Goal: Task Accomplishment & Management: Complete application form

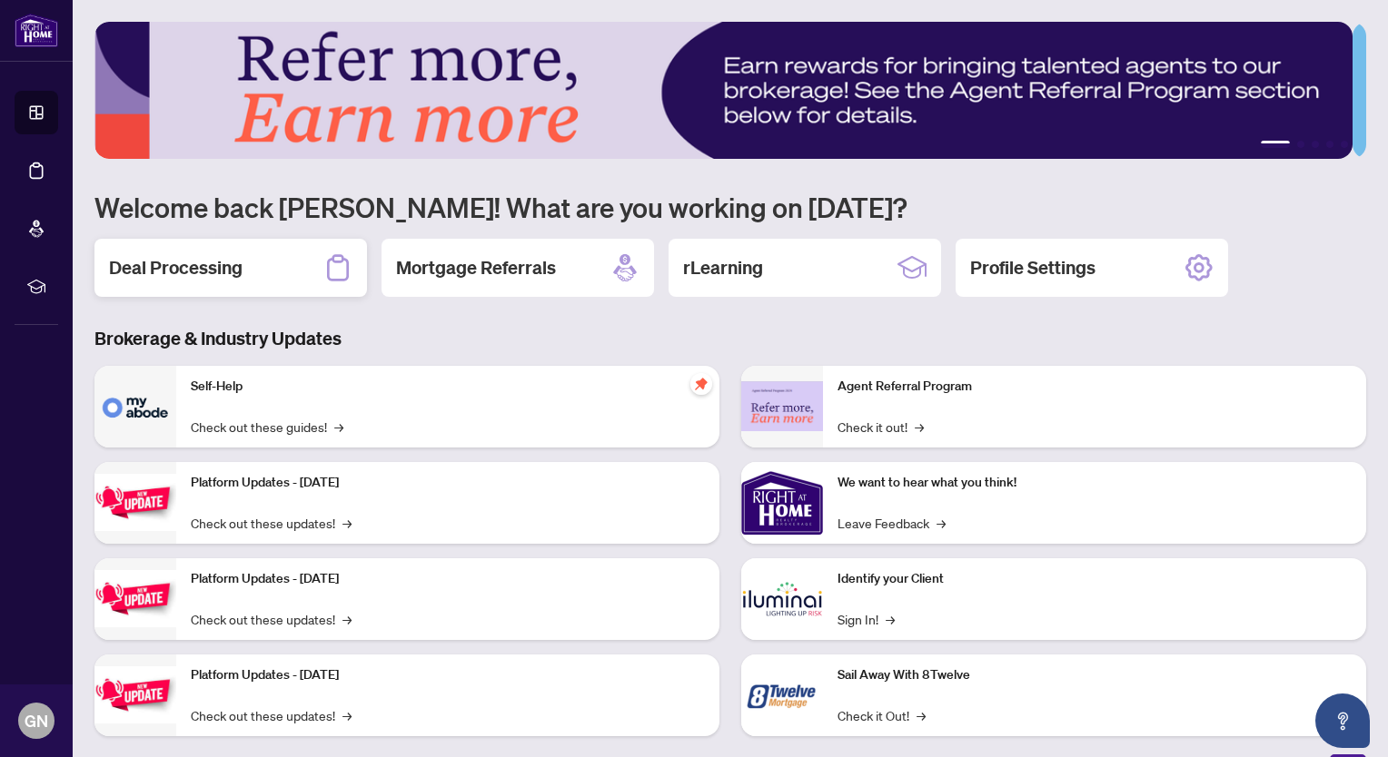
click at [252, 252] on div "Deal Processing" at bounding box center [230, 268] width 272 height 58
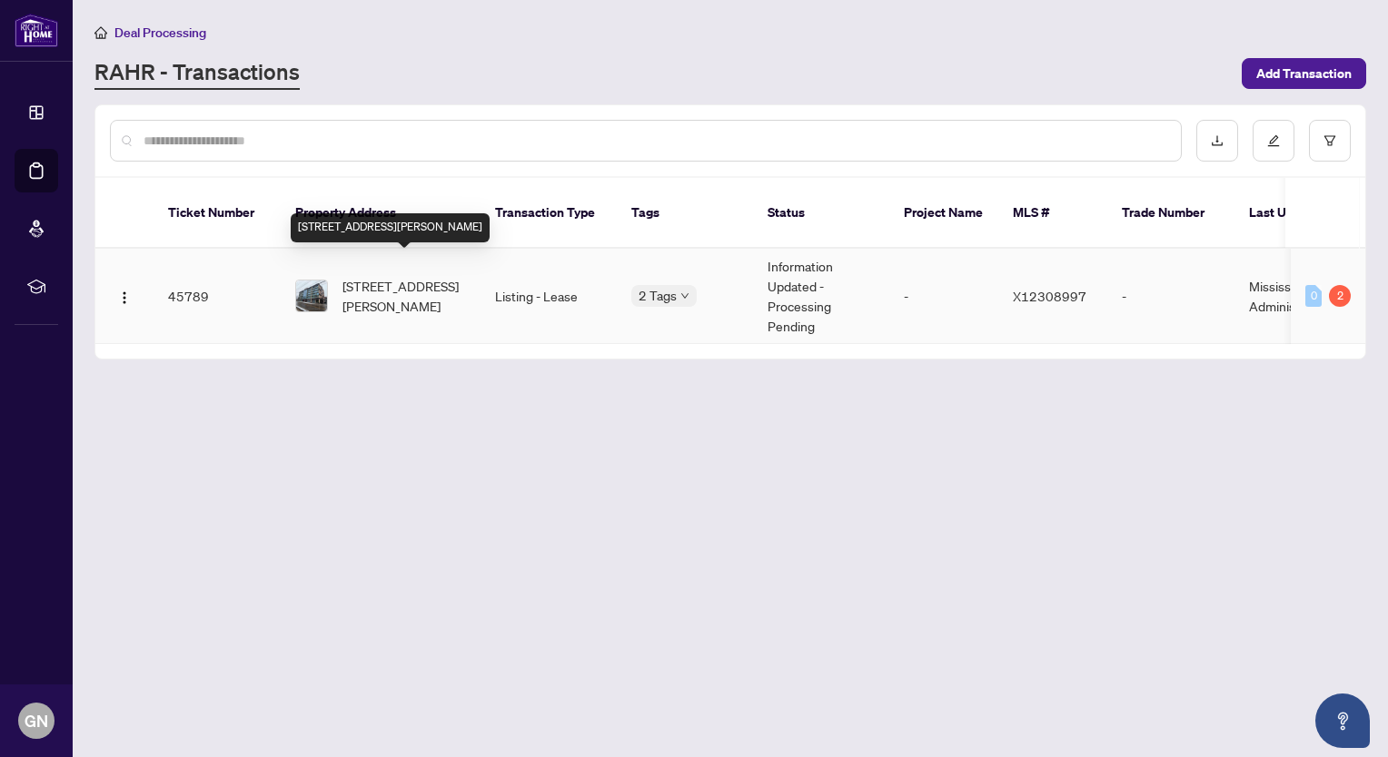
click at [422, 278] on span "[STREET_ADDRESS][PERSON_NAME]" at bounding box center [404, 296] width 124 height 40
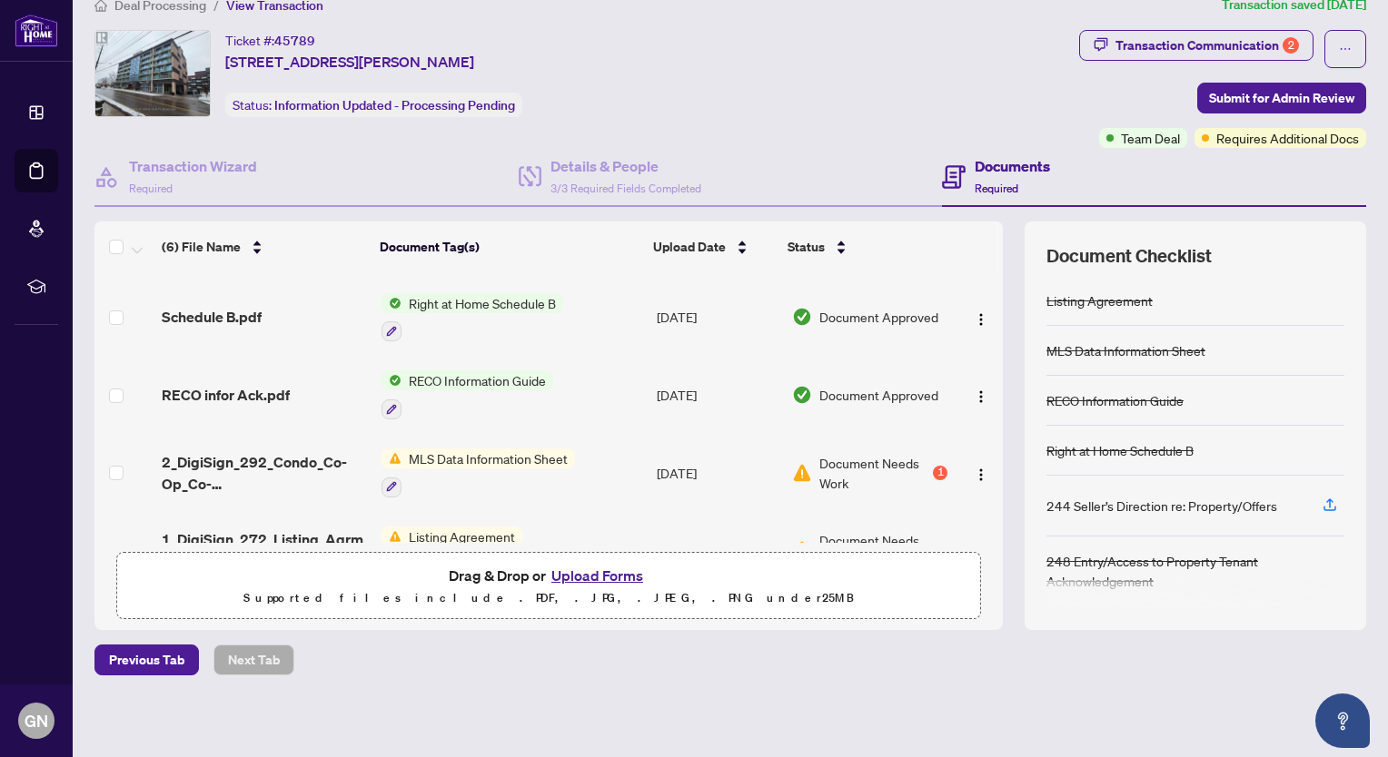
scroll to position [193, 0]
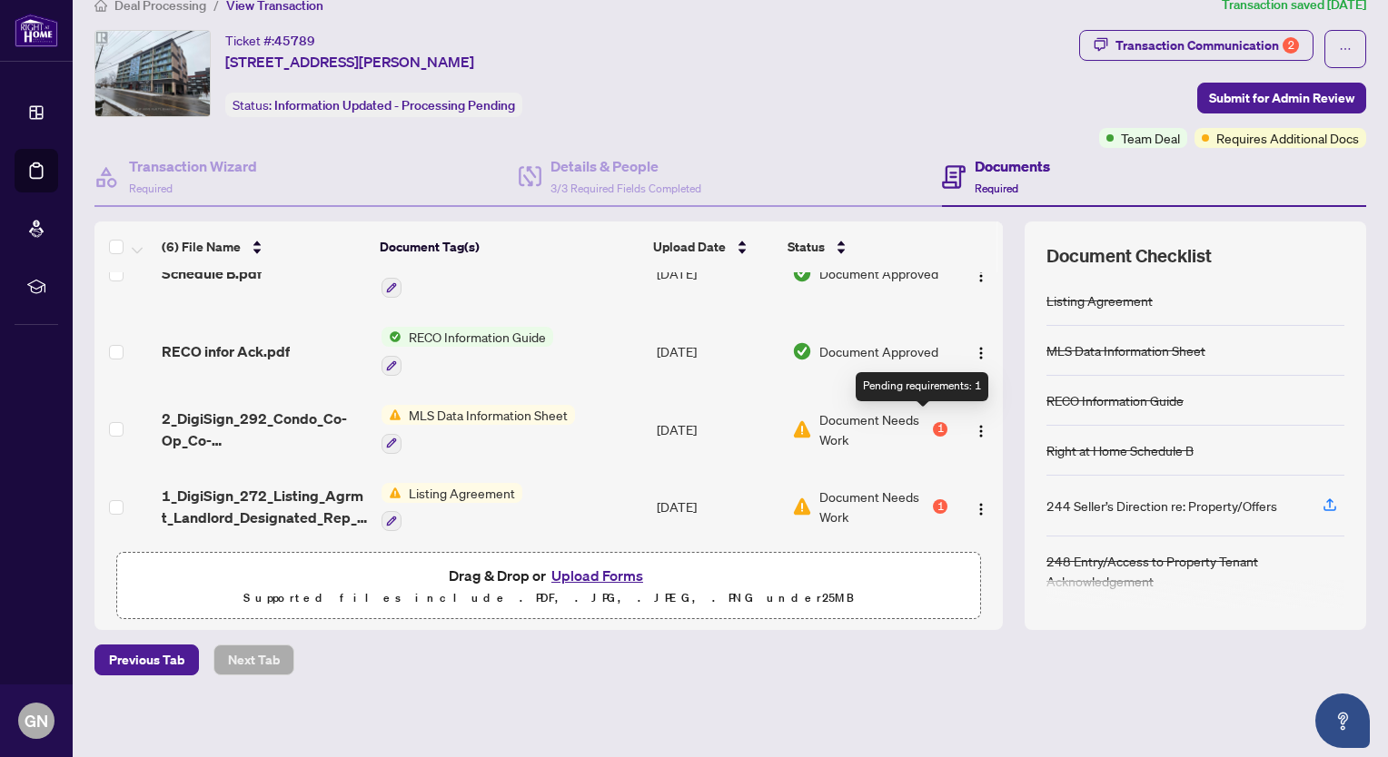
click at [933, 422] on div "1" at bounding box center [940, 429] width 15 height 15
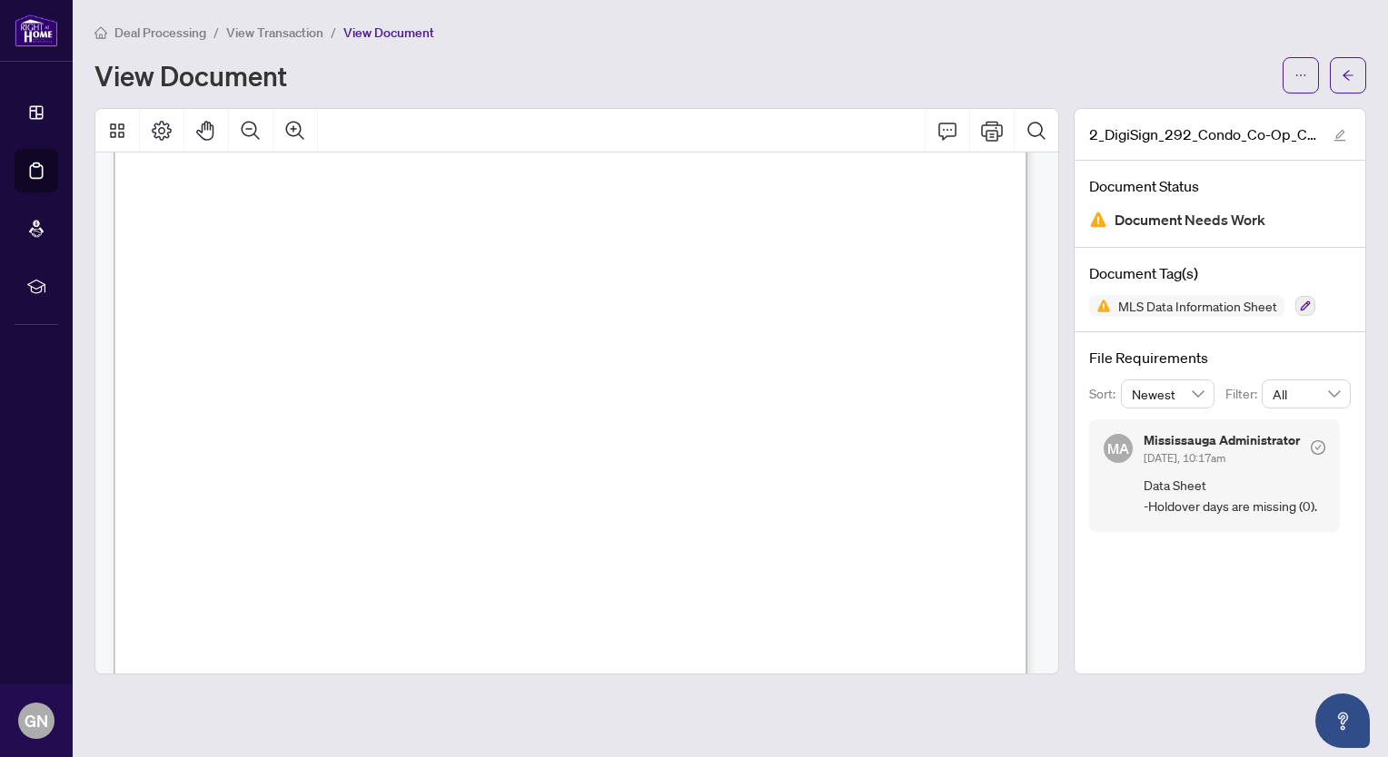
scroll to position [441, 0]
click at [240, 641] on div "*MANDATORY IF AVAILABLE ABBREV. POSTAL CODE MUNICIPALITY AREA LOCATION COMMUNIT…" at bounding box center [864, 700] width 1501 height 1943
click at [262, 649] on div "*MANDATORY IF AVAILABLE ABBREV. POSTAL CODE MUNICIPALITY AREA LOCATION COMMUNIT…" at bounding box center [864, 700] width 1501 height 1943
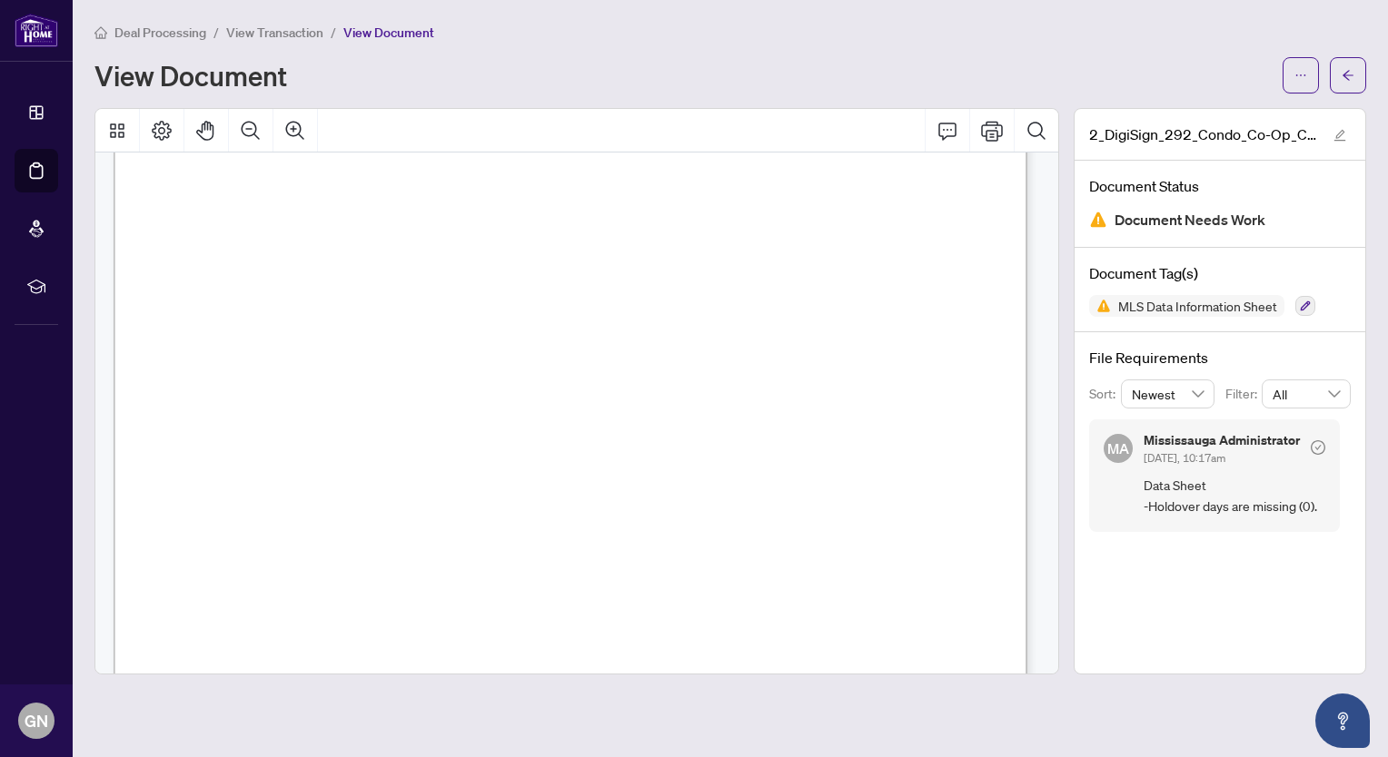
drag, startPoint x: 262, startPoint y: 649, endPoint x: 243, endPoint y: 645, distance: 18.5
click at [243, 645] on div "*MANDATORY IF AVAILABLE ABBREV. POSTAL CODE MUNICIPALITY AREA LOCATION COMMUNIT…" at bounding box center [864, 700] width 1501 height 1943
click at [1203, 501] on span "Data Sheet -Holdover days are missing (0)." at bounding box center [1235, 496] width 182 height 43
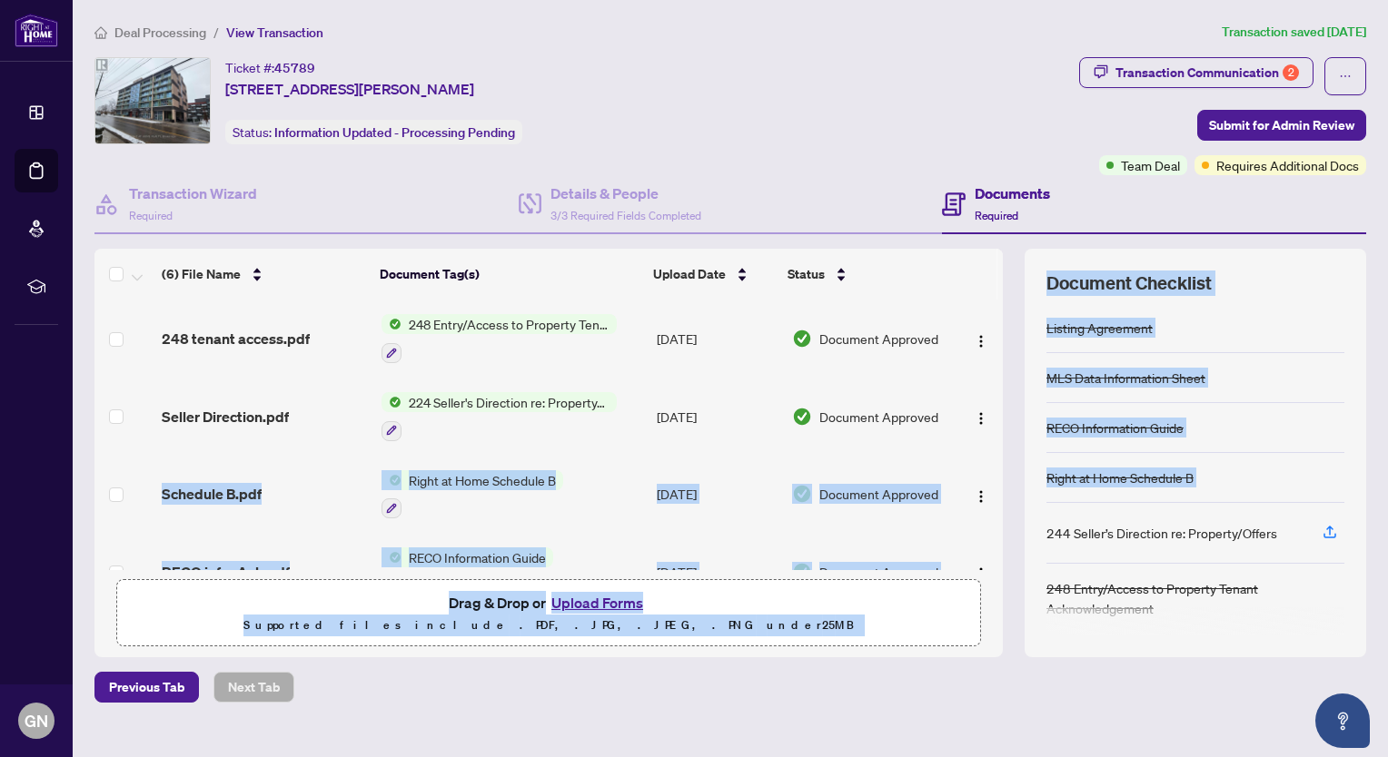
drag, startPoint x: 981, startPoint y: 434, endPoint x: 1000, endPoint y: 524, distance: 91.9
click at [1000, 524] on div "(6) File Name Document Tag(s) Upload Date Status 248 tenant access.pdf 248 Entr…" at bounding box center [730, 453] width 1272 height 409
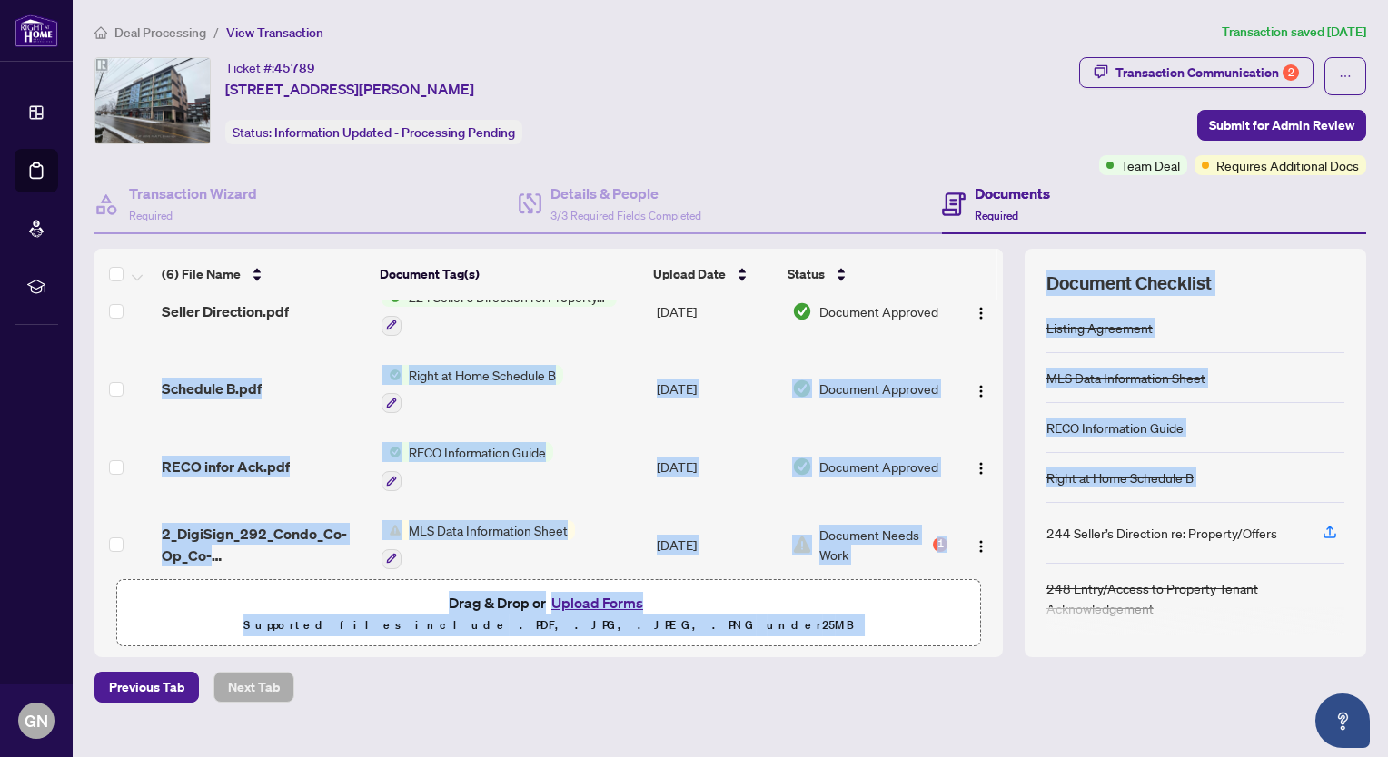
scroll to position [193, 0]
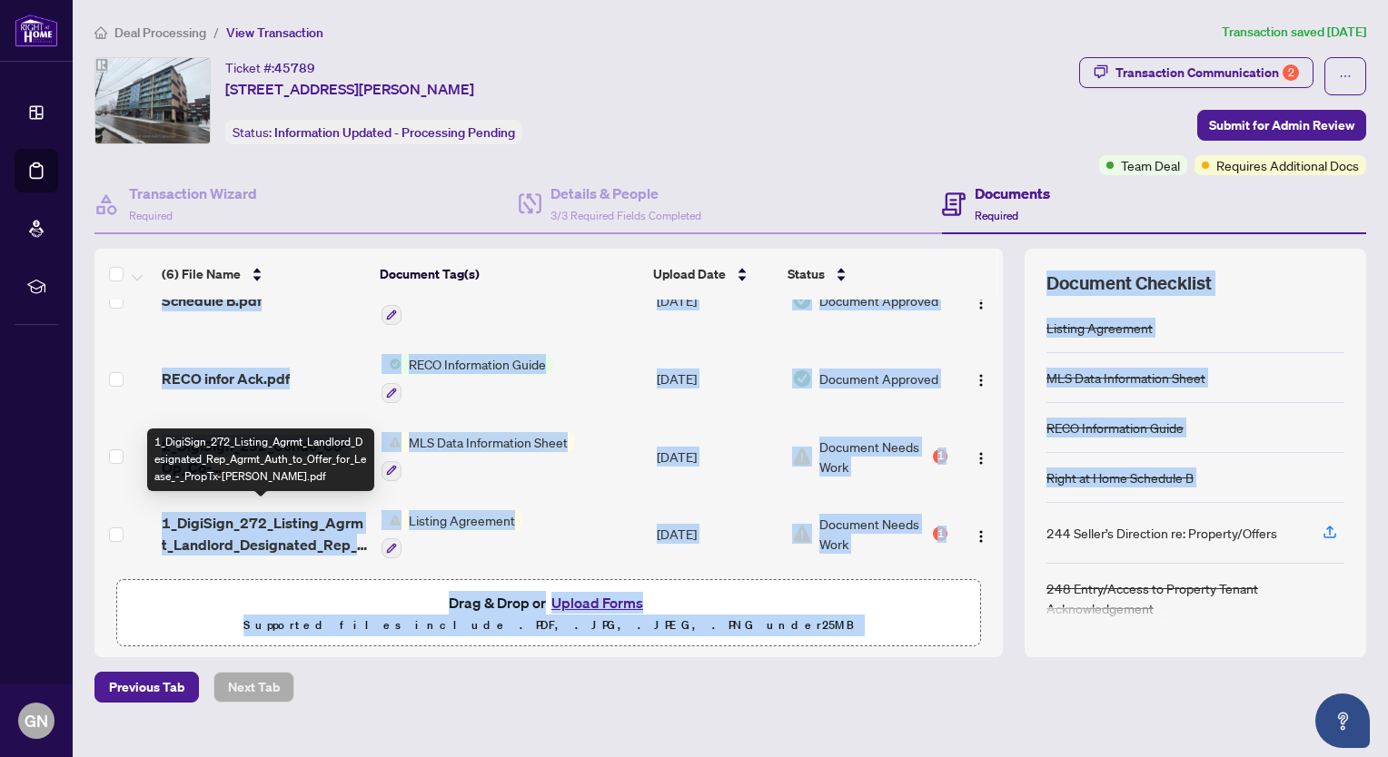
click at [312, 512] on span "1_DigiSign_272_Listing_Agrmt_Landlord_Designated_Rep_Agrmt_Auth_to_Offer_for_Le…" at bounding box center [264, 534] width 205 height 44
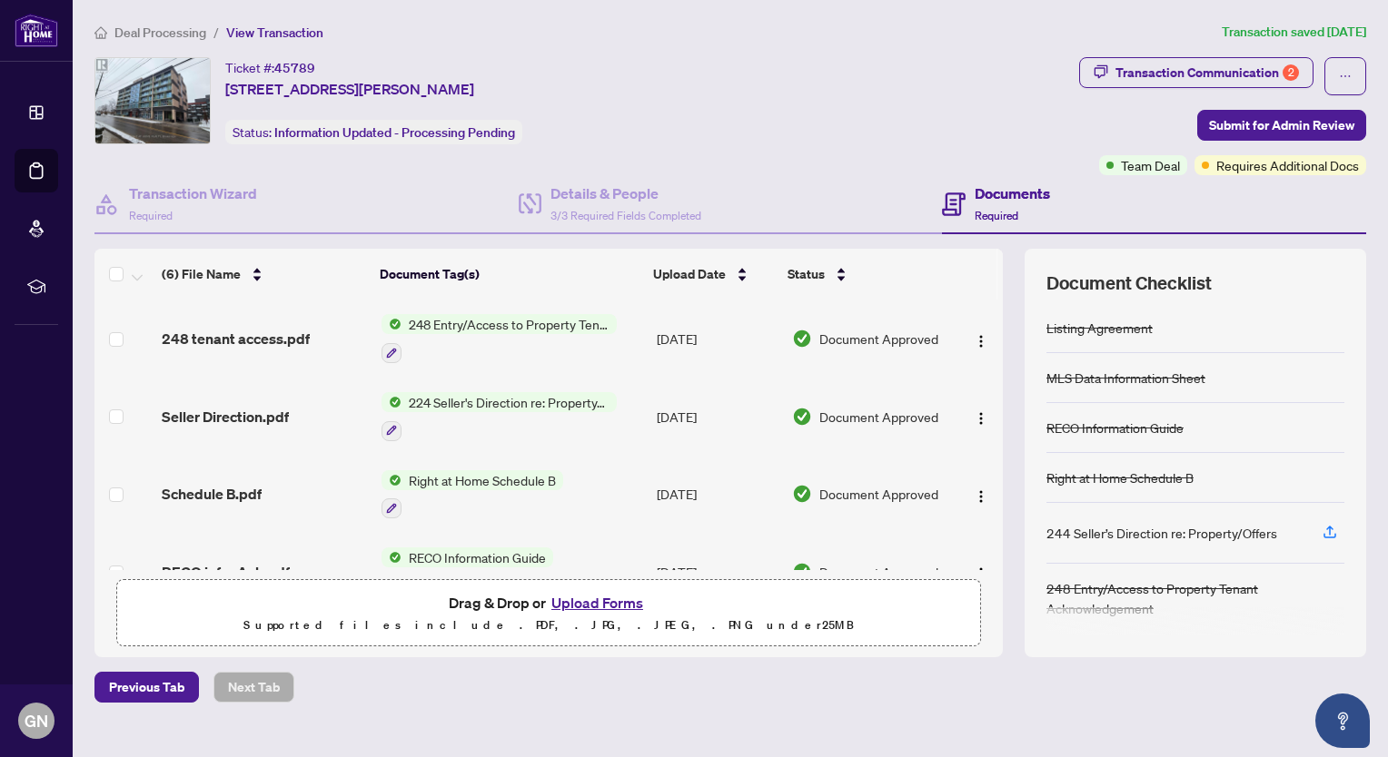
click at [606, 601] on button "Upload Forms" at bounding box center [597, 603] width 103 height 24
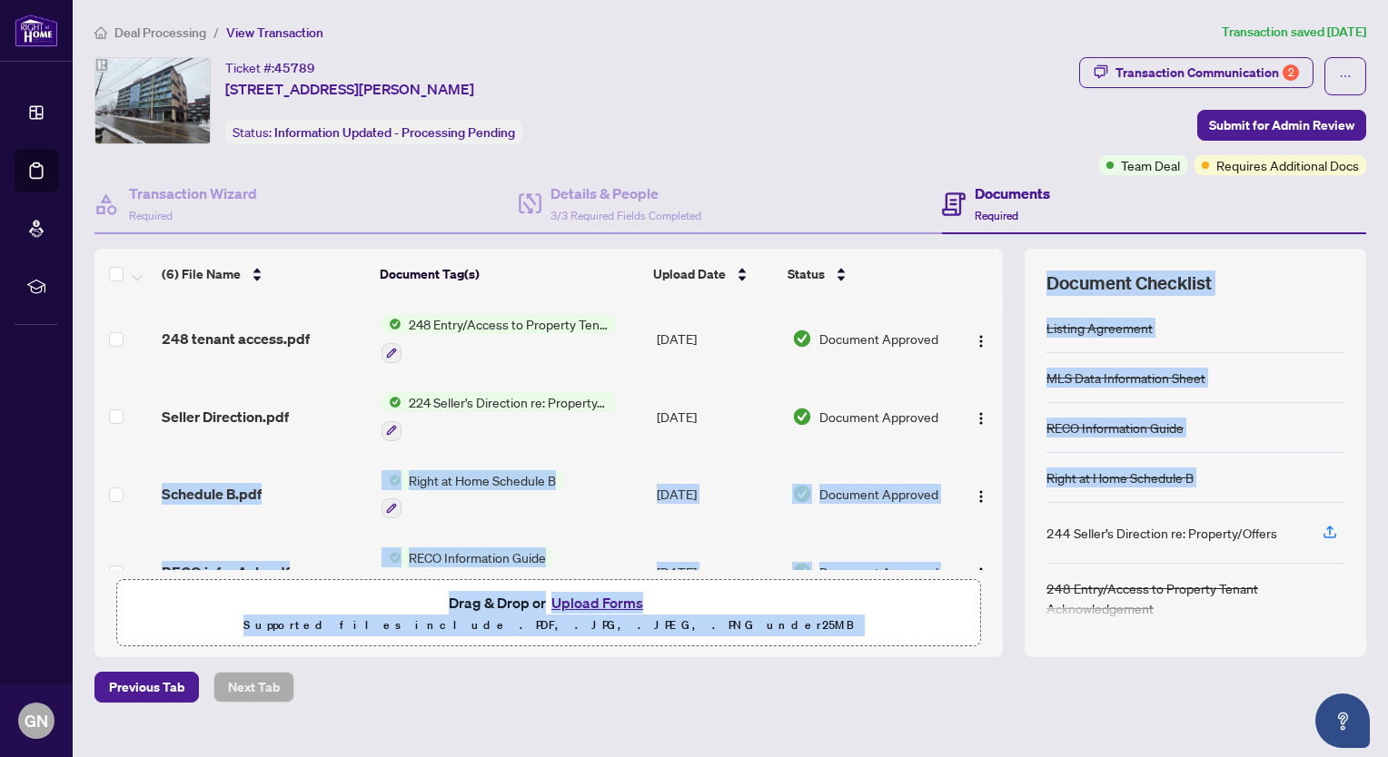
drag, startPoint x: 982, startPoint y: 380, endPoint x: 1034, endPoint y: 543, distance: 171.5
click at [1034, 543] on div "(6) File Name Document Tag(s) Upload Date Status 248 tenant access.pdf 248 Entr…" at bounding box center [730, 453] width 1272 height 409
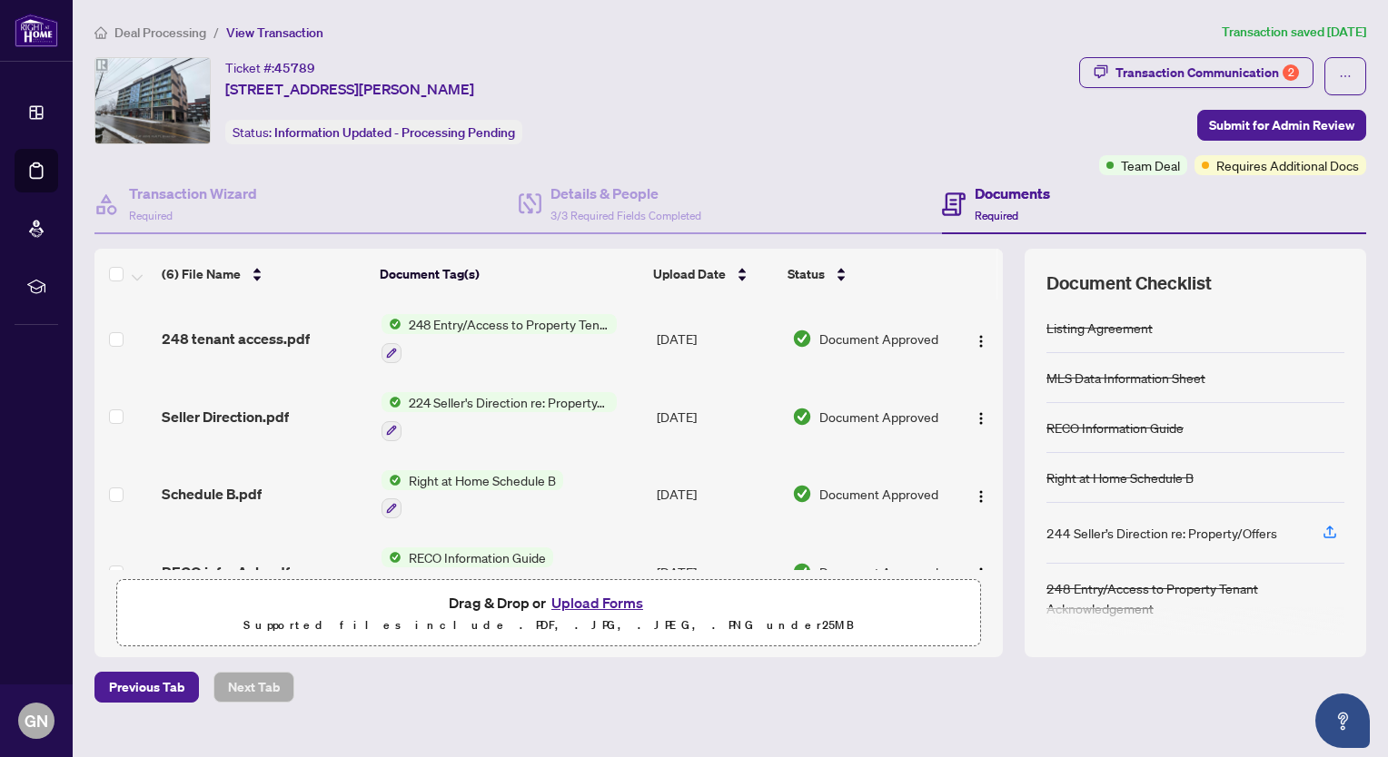
click at [852, 700] on div "Deal Processing / View Transaction Transaction saved [DATE] Ticket #: 45789 505…" at bounding box center [730, 394] width 1286 height 745
click at [578, 601] on button "Upload Forms" at bounding box center [597, 603] width 103 height 24
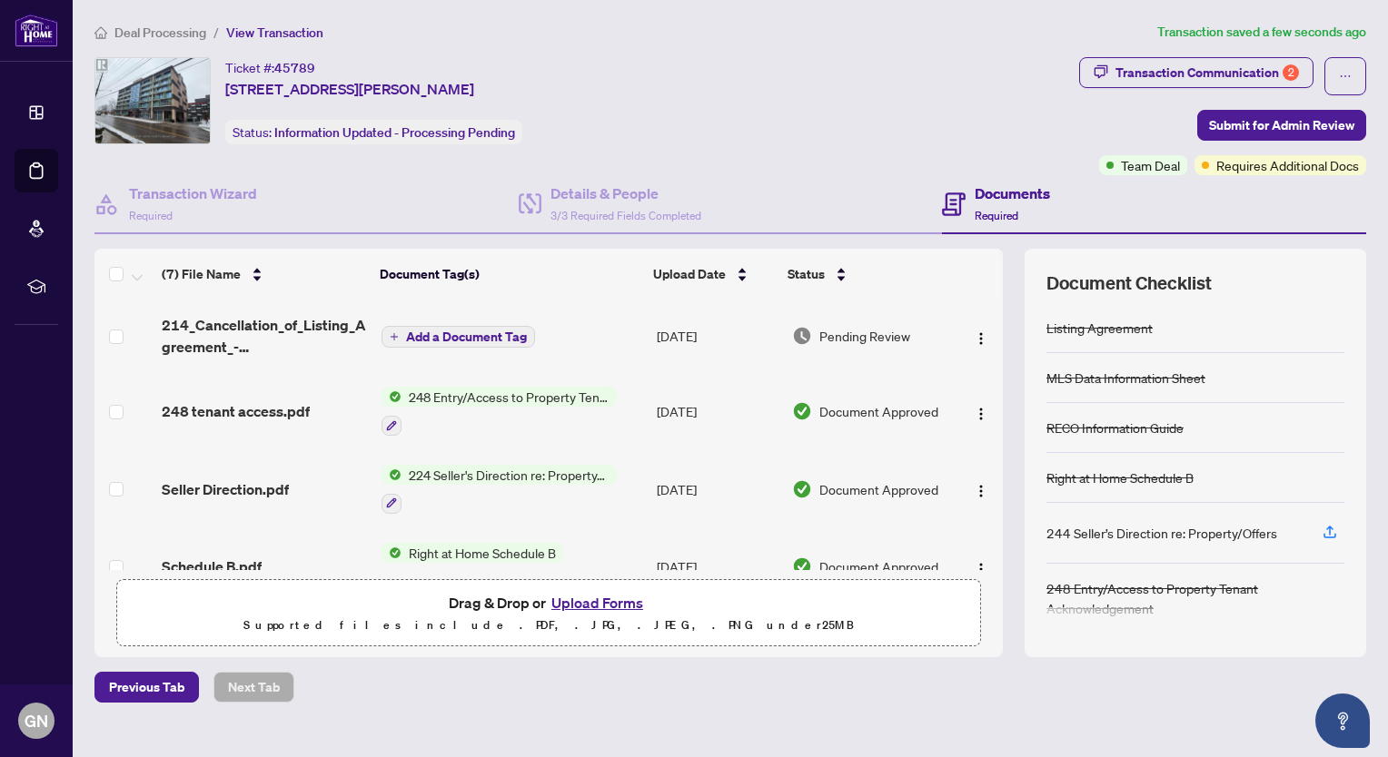
click at [490, 336] on span "Add a Document Tag" at bounding box center [466, 337] width 121 height 13
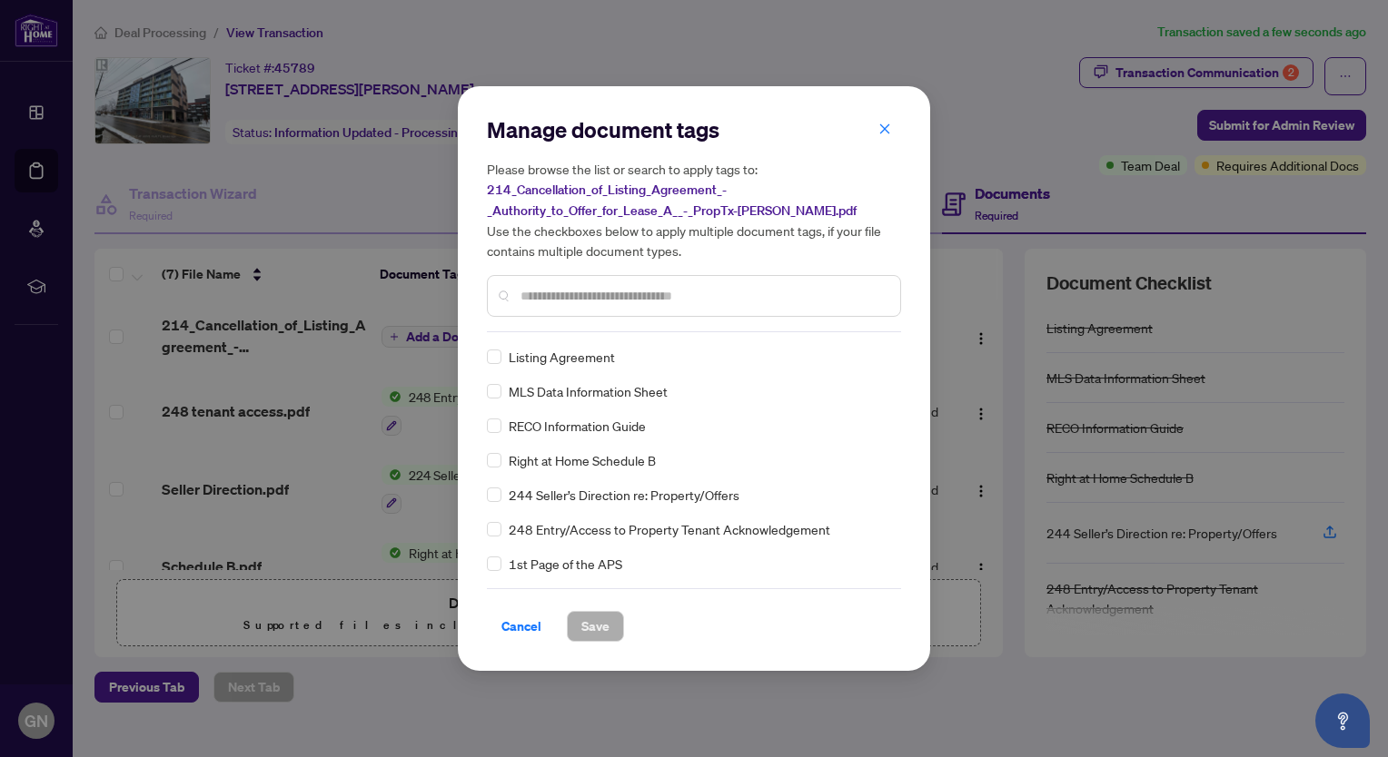
click at [581, 299] on input "text" at bounding box center [702, 296] width 365 height 20
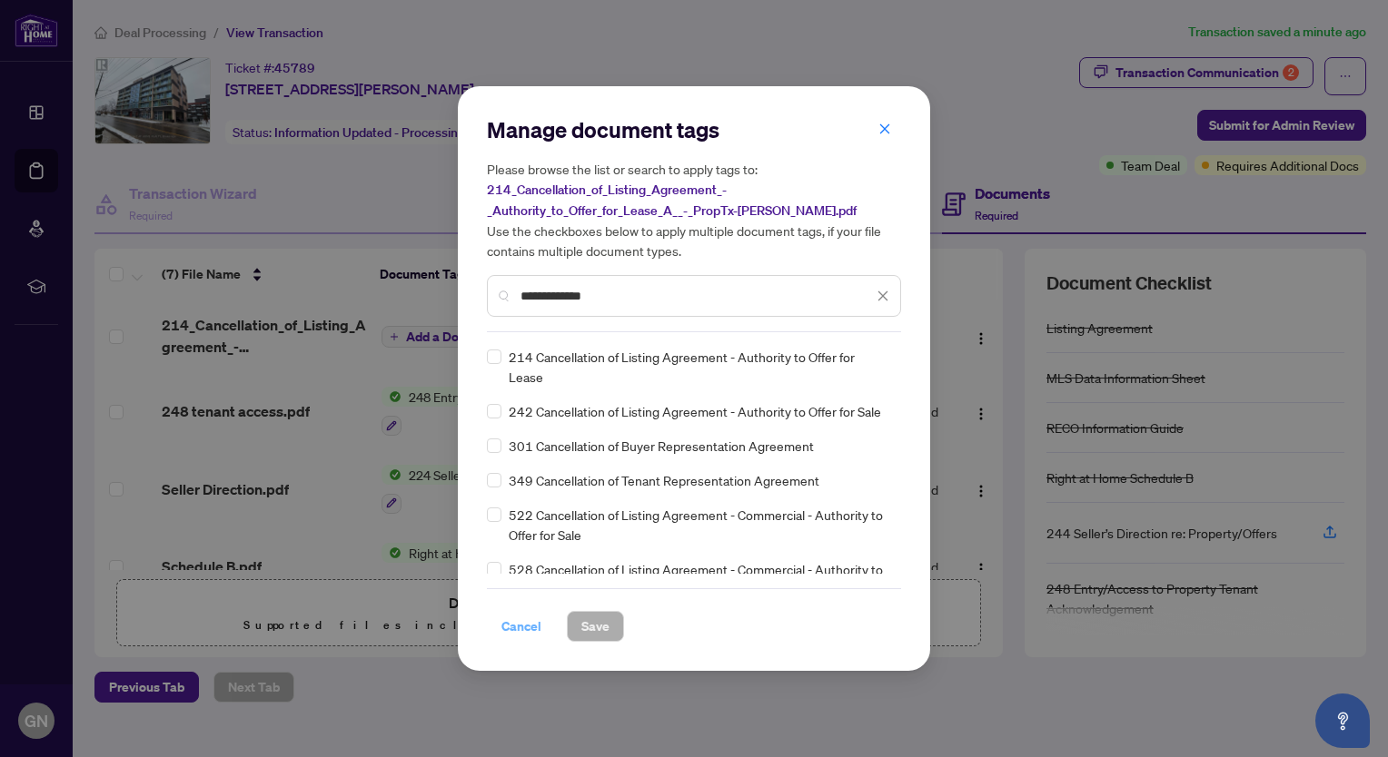
type input "**********"
click at [531, 629] on span "Cancel" at bounding box center [521, 626] width 40 height 29
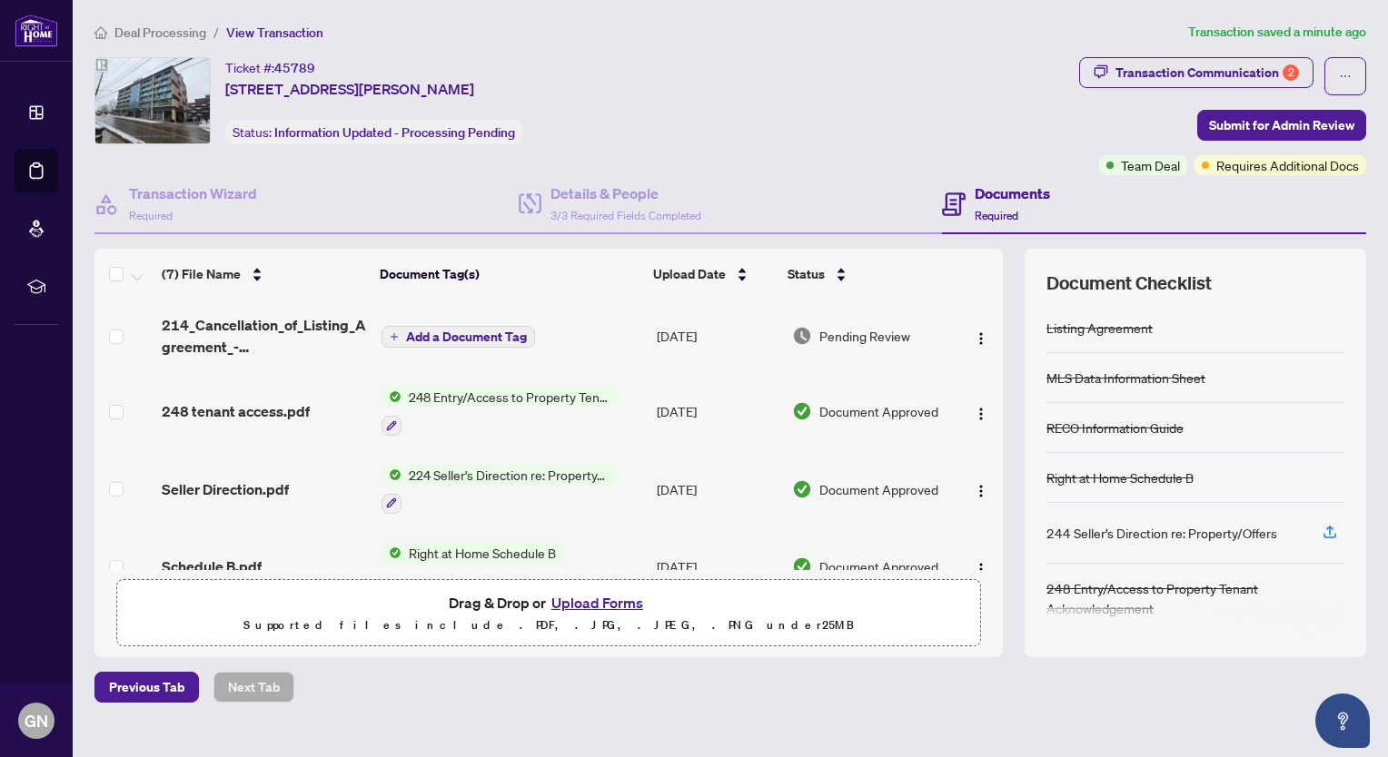
click at [503, 332] on span "Add a Document Tag" at bounding box center [466, 337] width 121 height 13
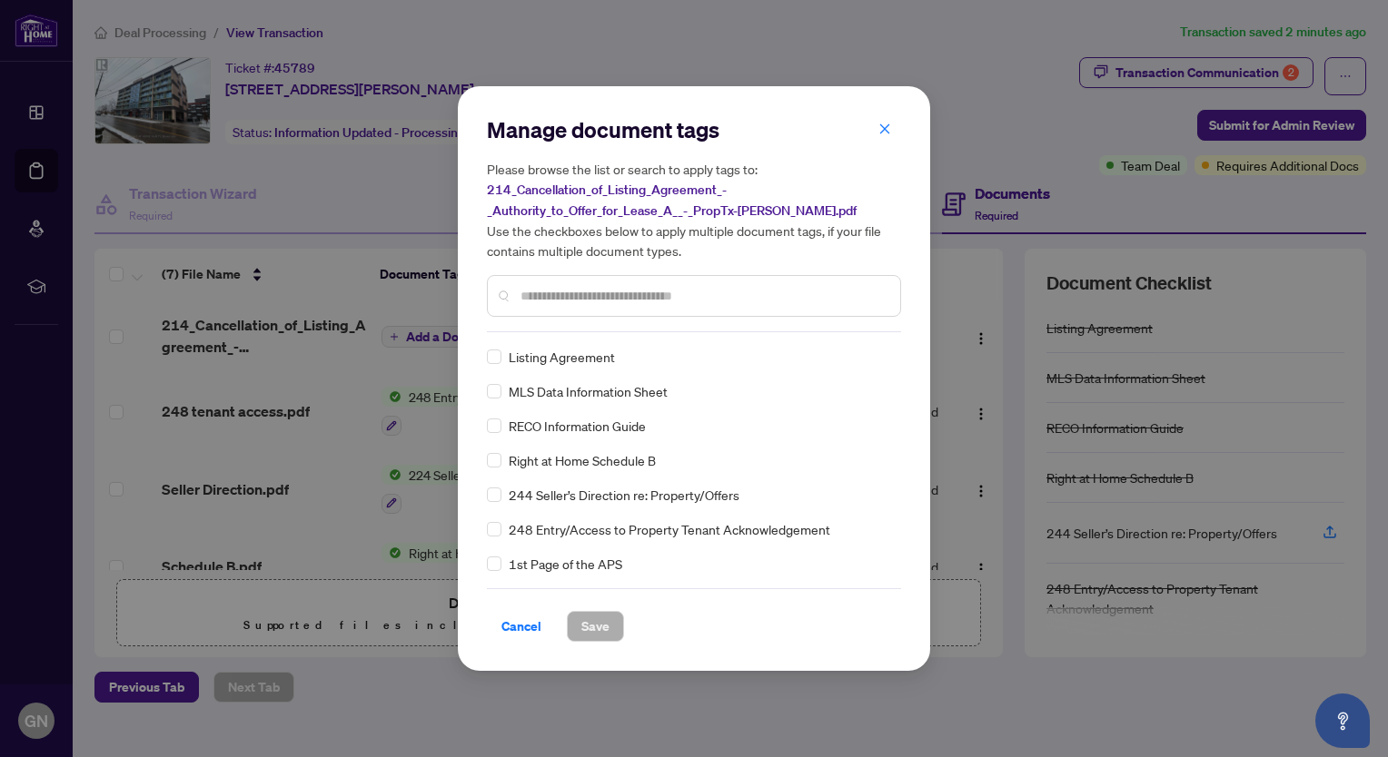
click at [584, 300] on input "text" at bounding box center [702, 296] width 365 height 20
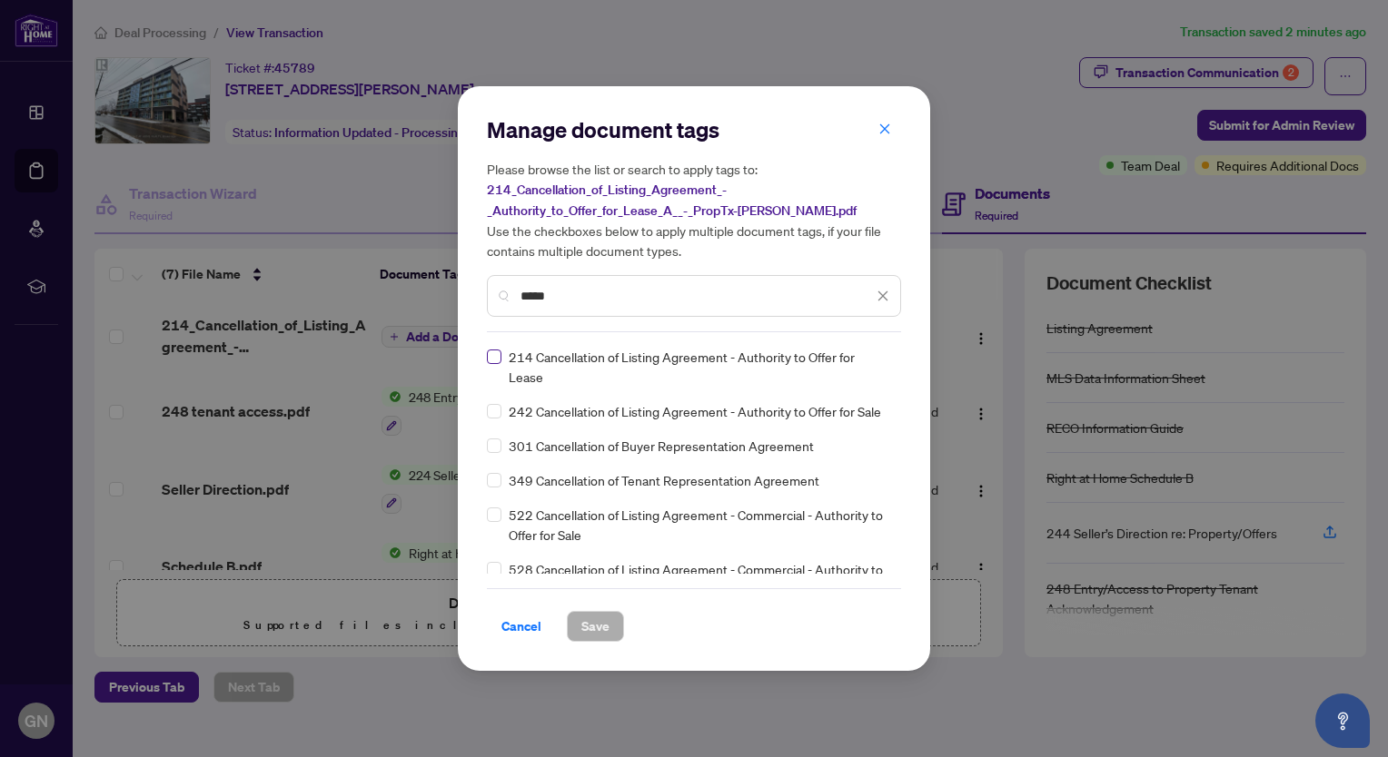
type input "*****"
click at [602, 631] on span "Save" at bounding box center [595, 626] width 28 height 29
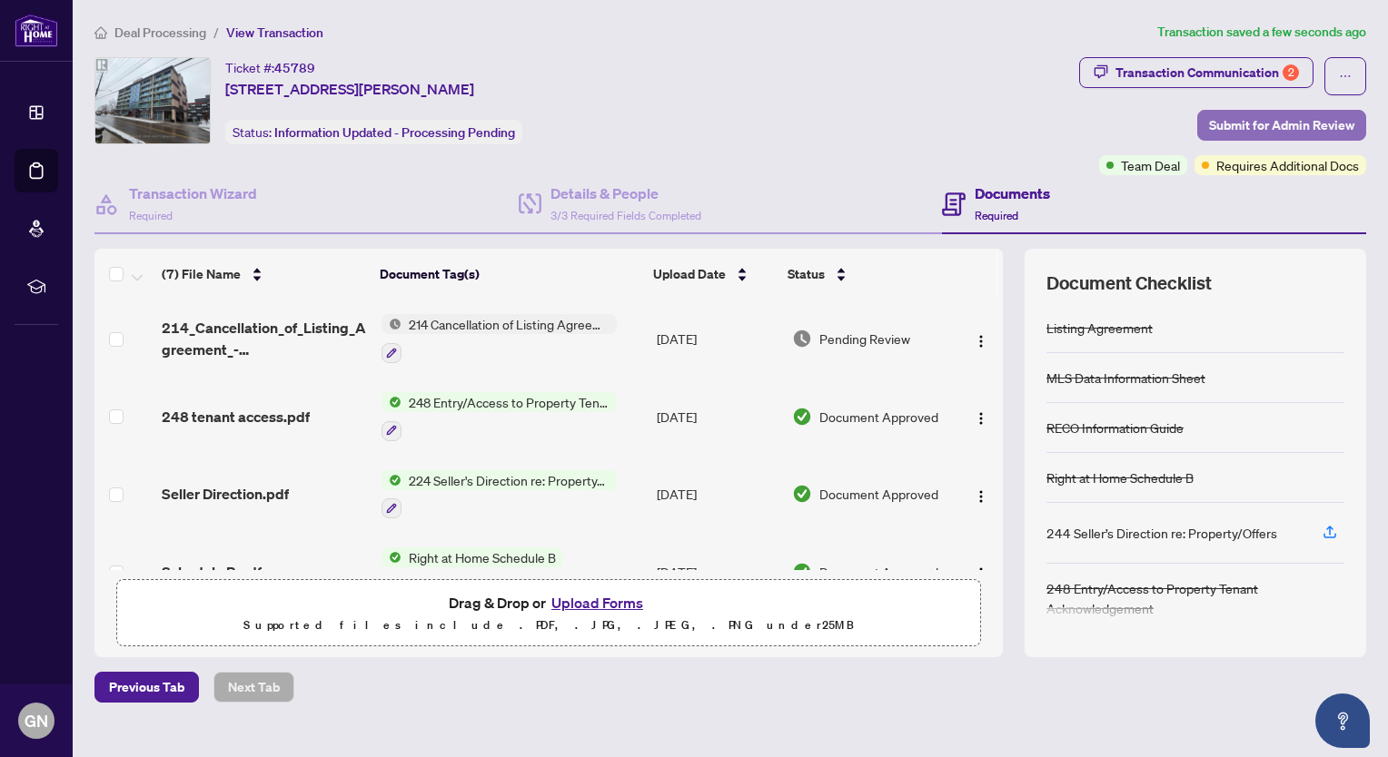
click at [1232, 120] on span "Submit for Admin Review" at bounding box center [1281, 125] width 145 height 29
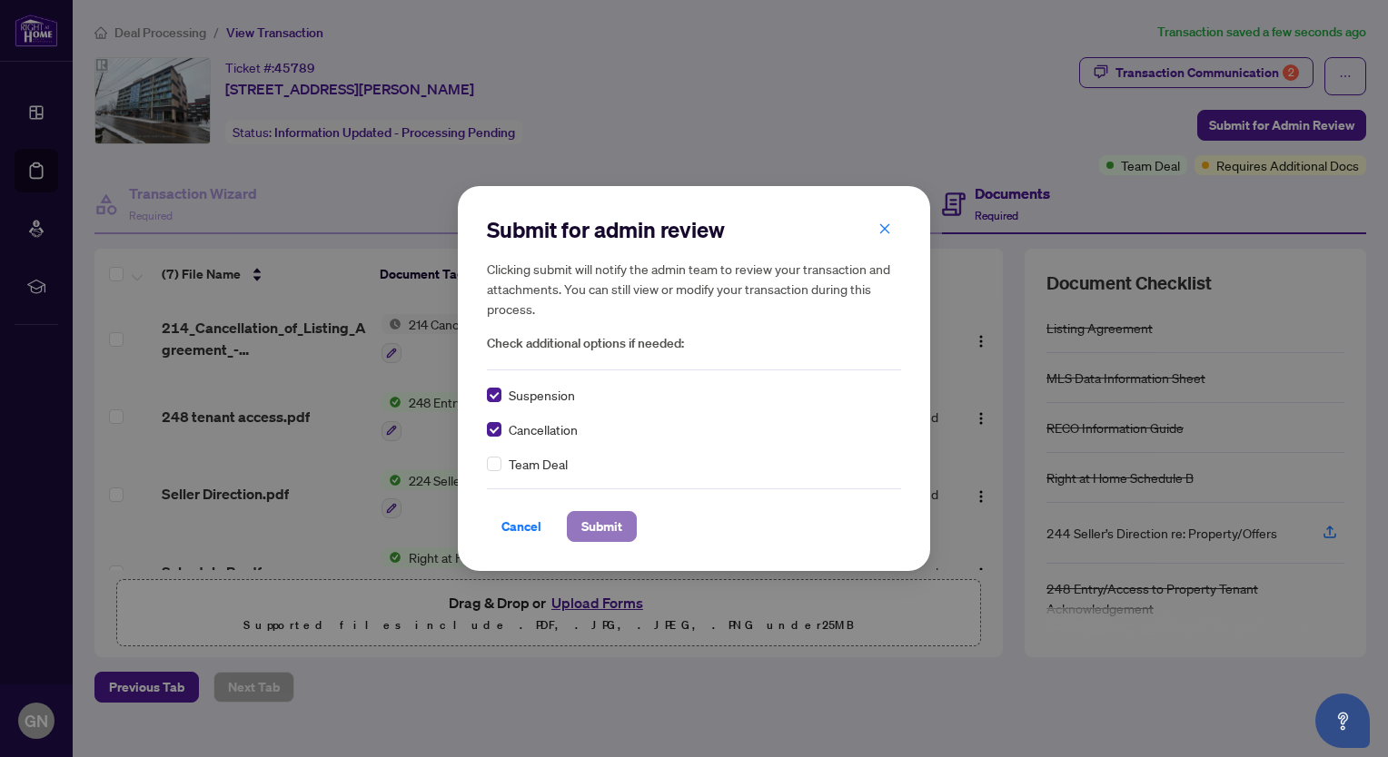
click at [600, 520] on span "Submit" at bounding box center [601, 526] width 41 height 29
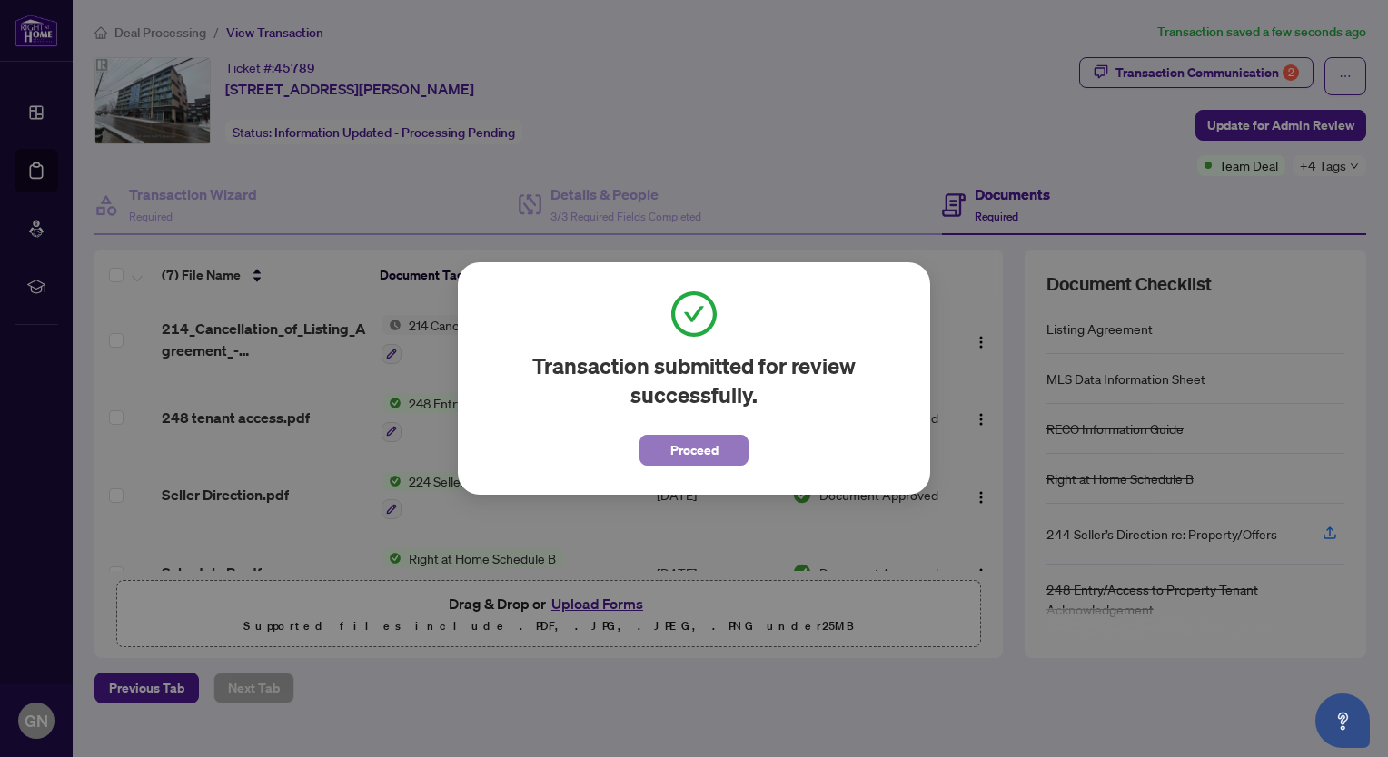
click at [708, 456] on span "Proceed" at bounding box center [694, 450] width 48 height 29
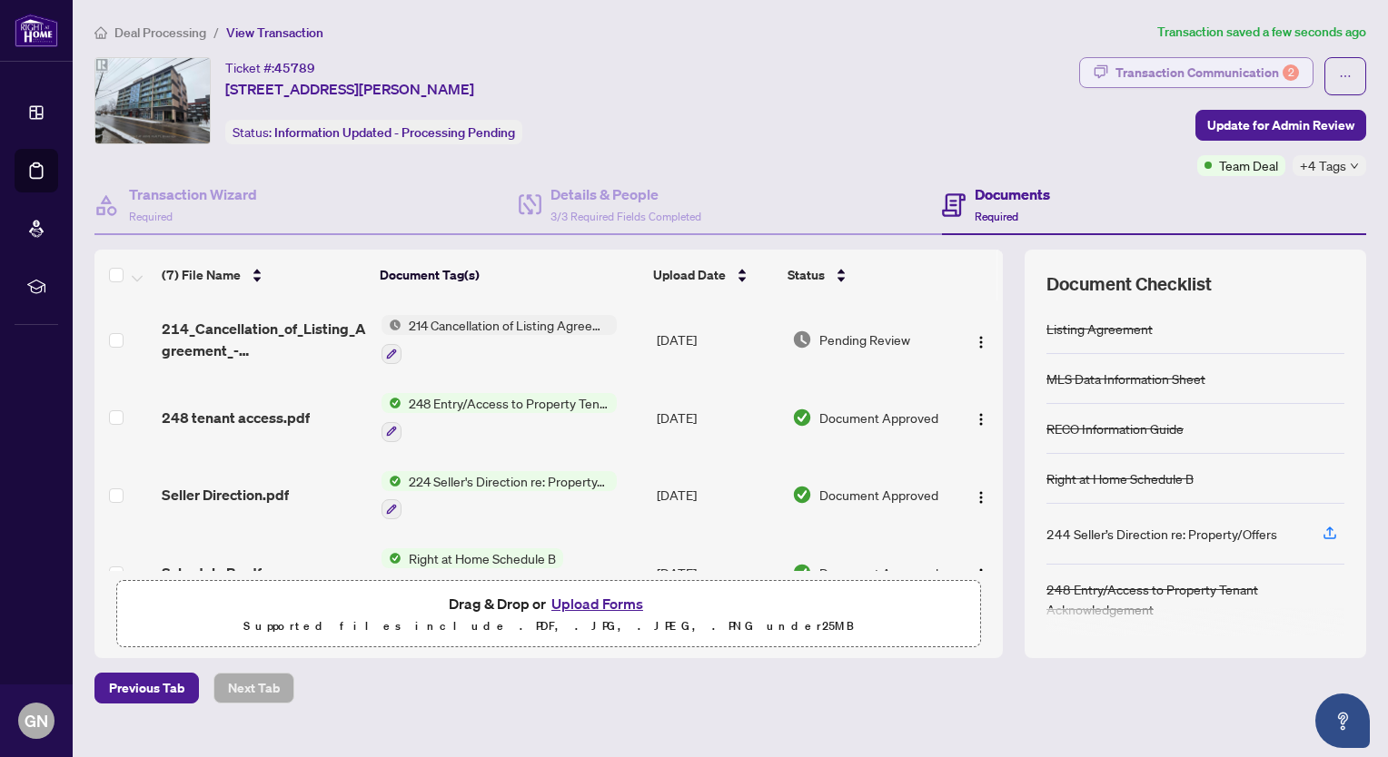
click at [1135, 75] on div "Transaction Communication 2" at bounding box center [1206, 72] width 183 height 29
